Goal: Task Accomplishment & Management: Manage account settings

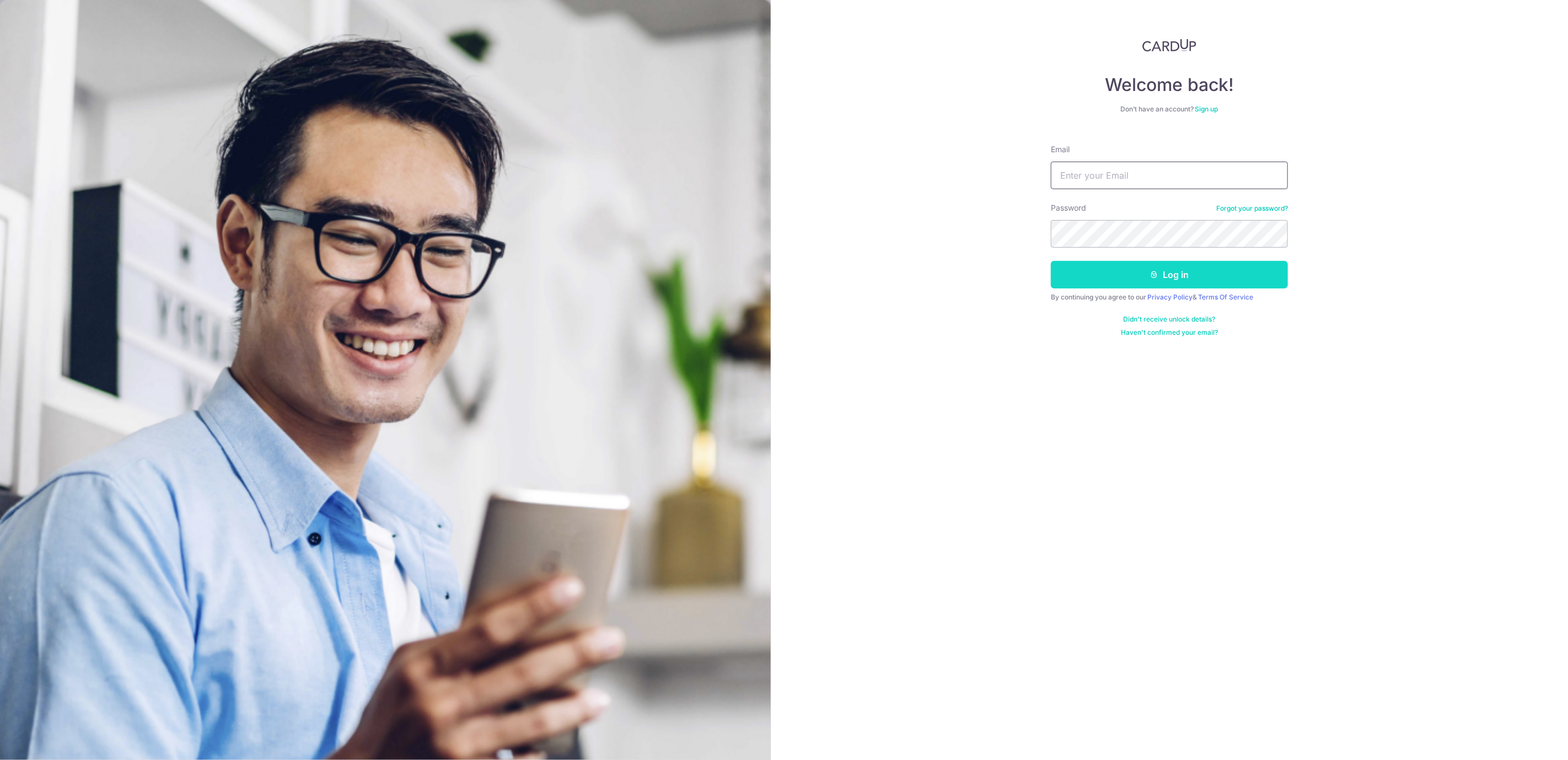
type input "[EMAIL_ADDRESS][DOMAIN_NAME]"
click at [1138, 268] on button "Log in" at bounding box center [1169, 274] width 237 height 28
